Goal: Transaction & Acquisition: Purchase product/service

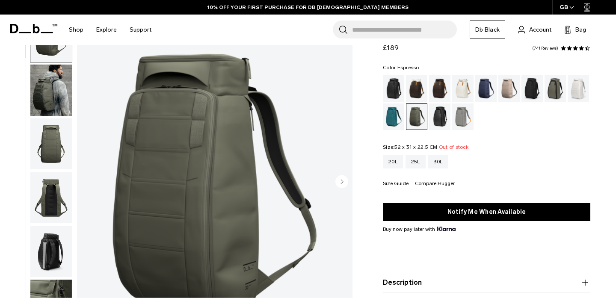
click at [437, 88] on div "Espresso" at bounding box center [440, 88] width 22 height 27
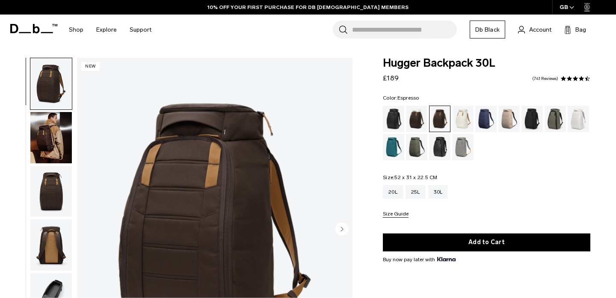
click at [576, 6] on div "GB" at bounding box center [567, 7] width 30 height 15
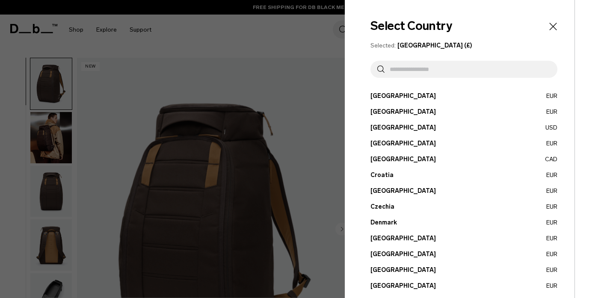
click at [454, 76] on input "text" at bounding box center [468, 69] width 166 height 17
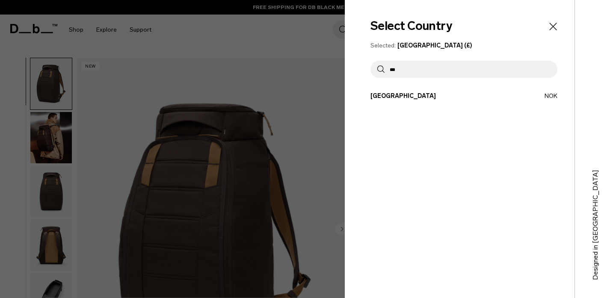
type input "***"
click at [443, 96] on button "[GEOGRAPHIC_DATA] NOK" at bounding box center [464, 96] width 187 height 9
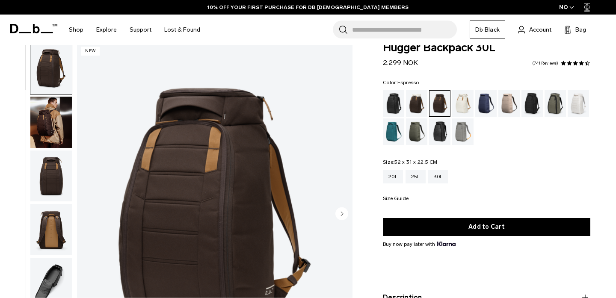
scroll to position [16, 0]
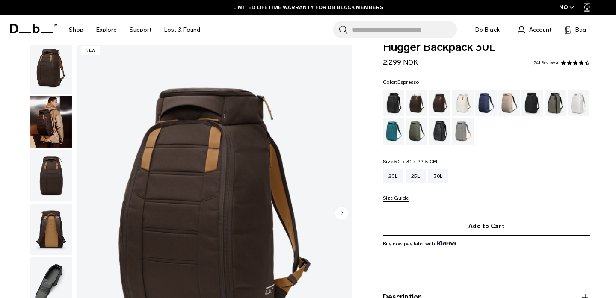
click at [499, 227] on button "Add to Cart" at bounding box center [487, 227] width 208 height 18
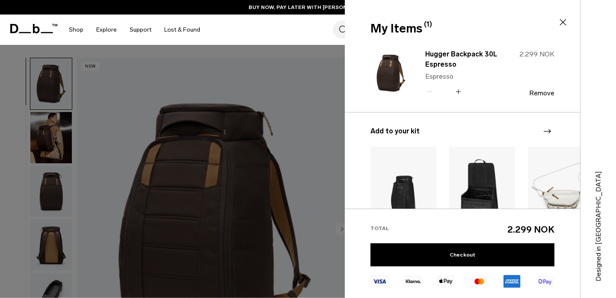
scroll to position [0, 0]
click at [492, 251] on link "Checkout" at bounding box center [463, 254] width 184 height 23
